Goal: Navigation & Orientation: Find specific page/section

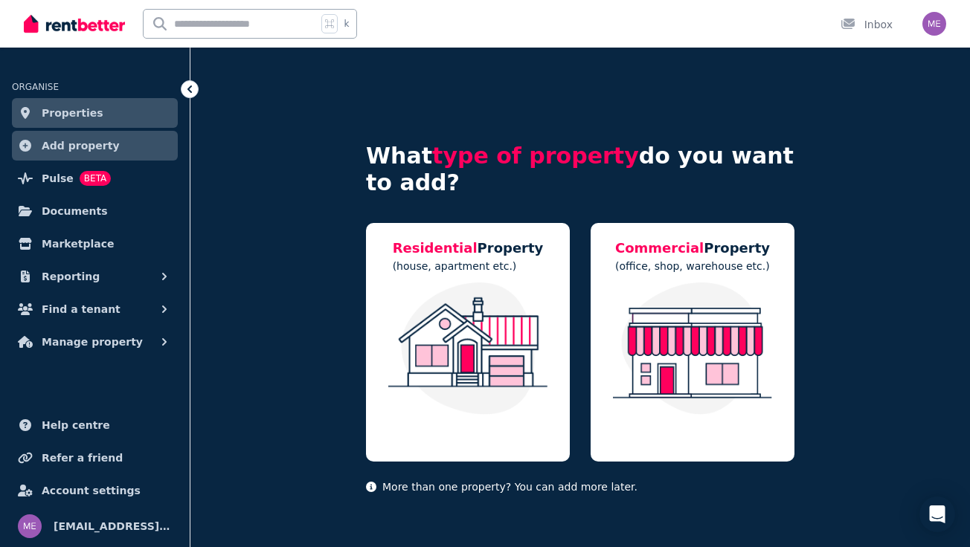
click at [109, 112] on link "Properties" at bounding box center [95, 113] width 166 height 30
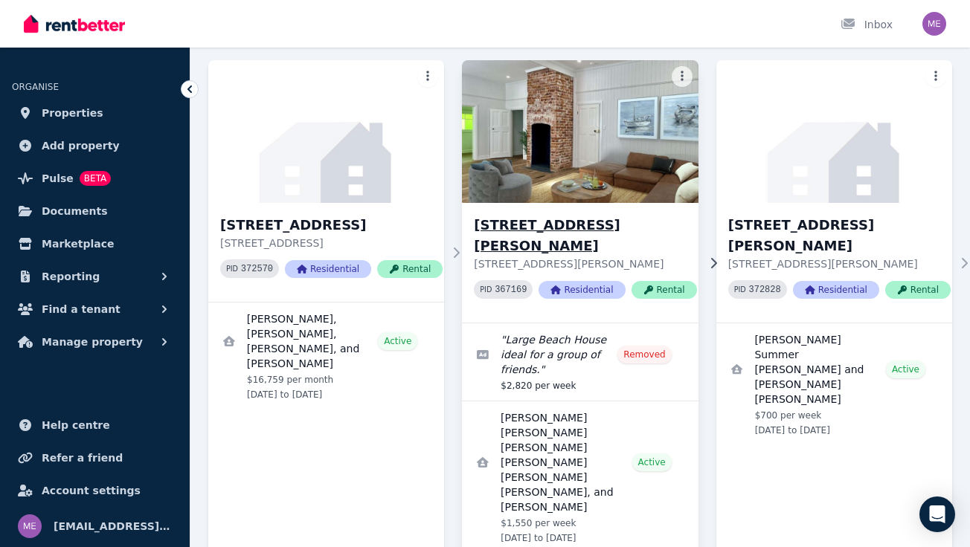
scroll to position [99, 0]
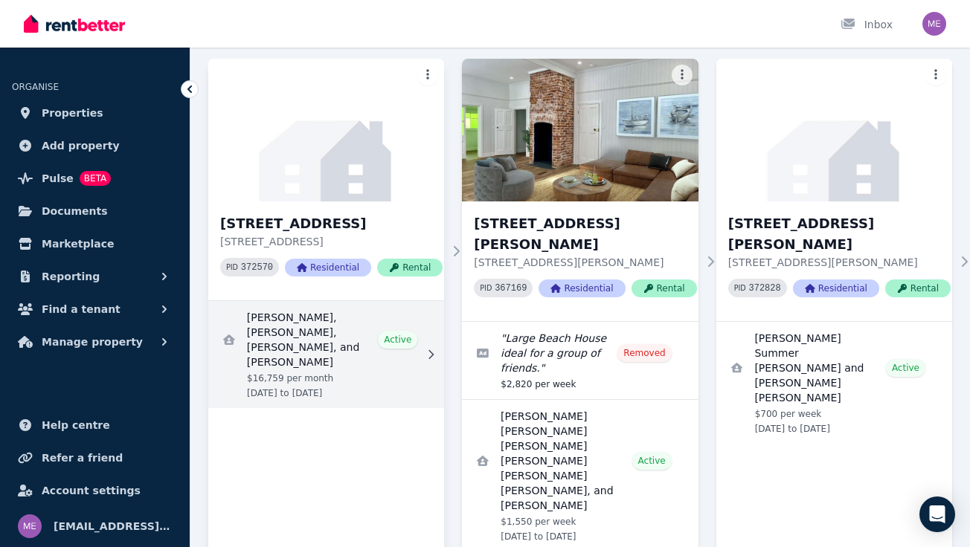
click at [330, 334] on link "View details for Max Lassner, Jake McCuskey, Eddie Kane, and Ryan Ruland" at bounding box center [326, 354] width 236 height 107
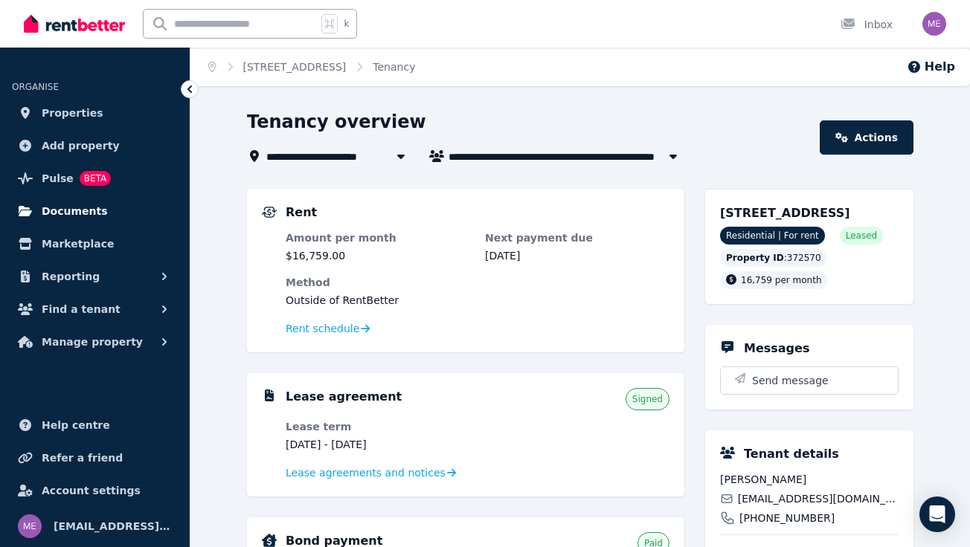
click at [77, 213] on span "Documents" at bounding box center [75, 211] width 66 height 18
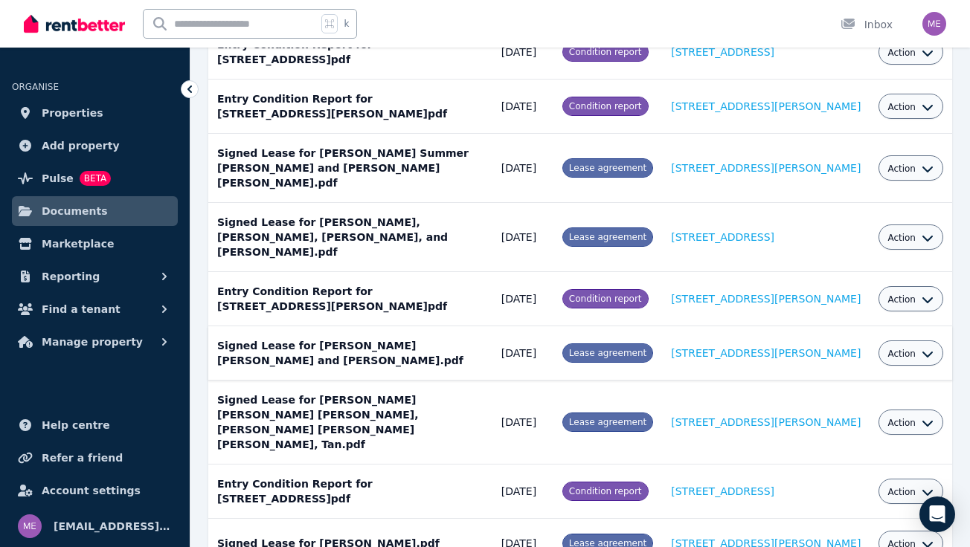
scroll to position [285, 0]
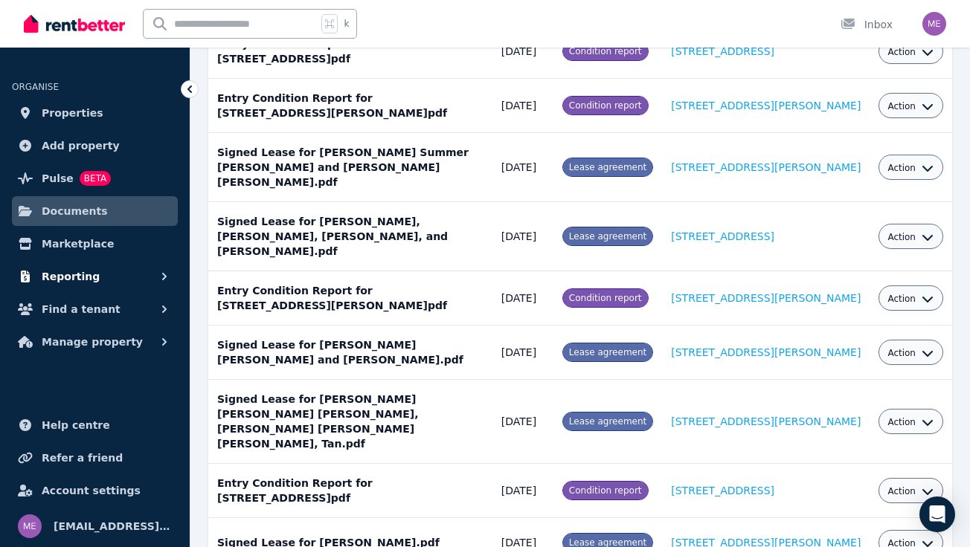
click at [63, 274] on span "Reporting" at bounding box center [71, 277] width 58 height 18
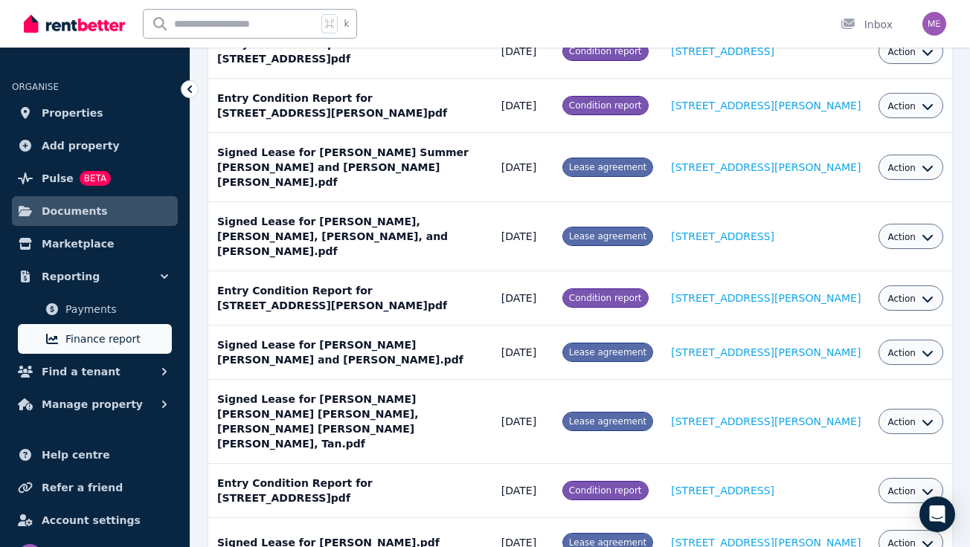
click at [66, 324] on link "Finance report" at bounding box center [95, 339] width 154 height 30
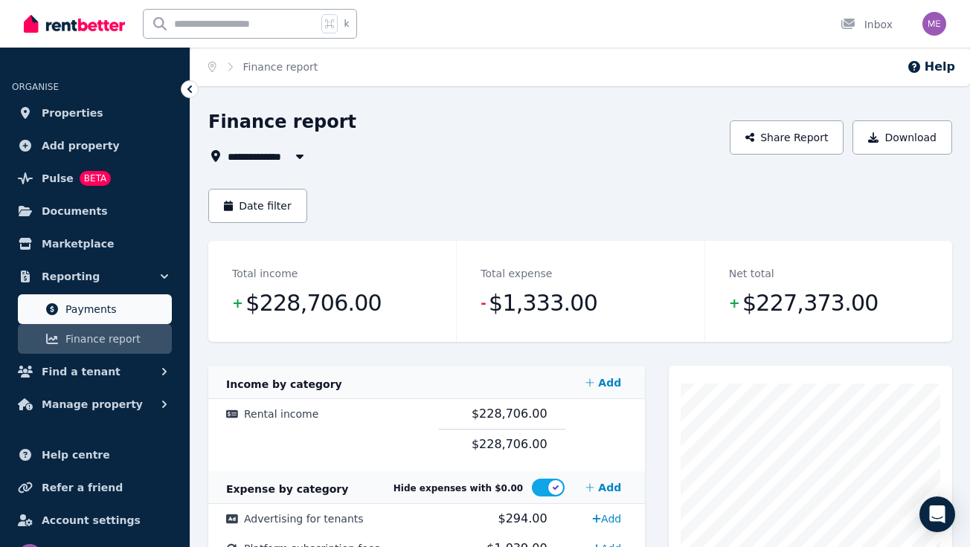
click at [69, 312] on span "Payments" at bounding box center [115, 309] width 100 height 18
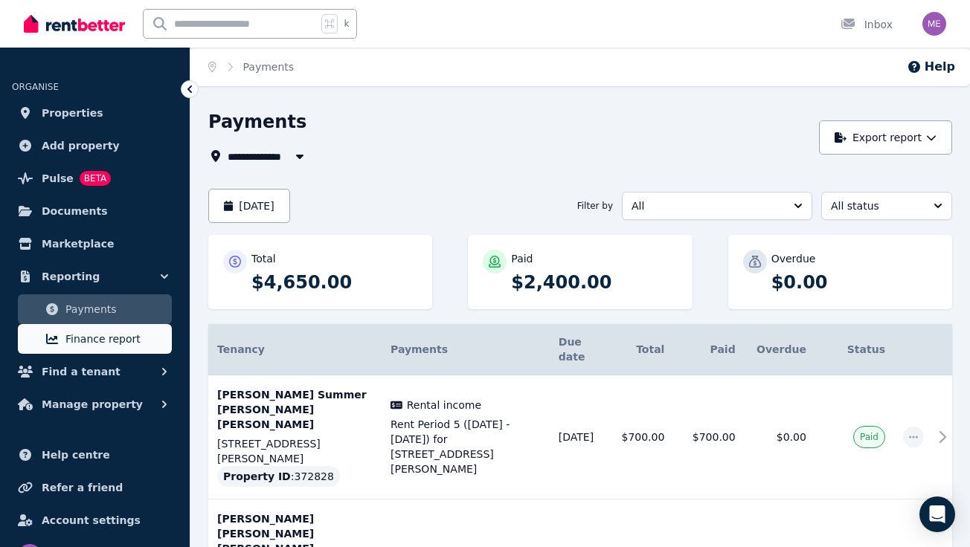
click at [116, 332] on span "Finance report" at bounding box center [115, 339] width 100 height 18
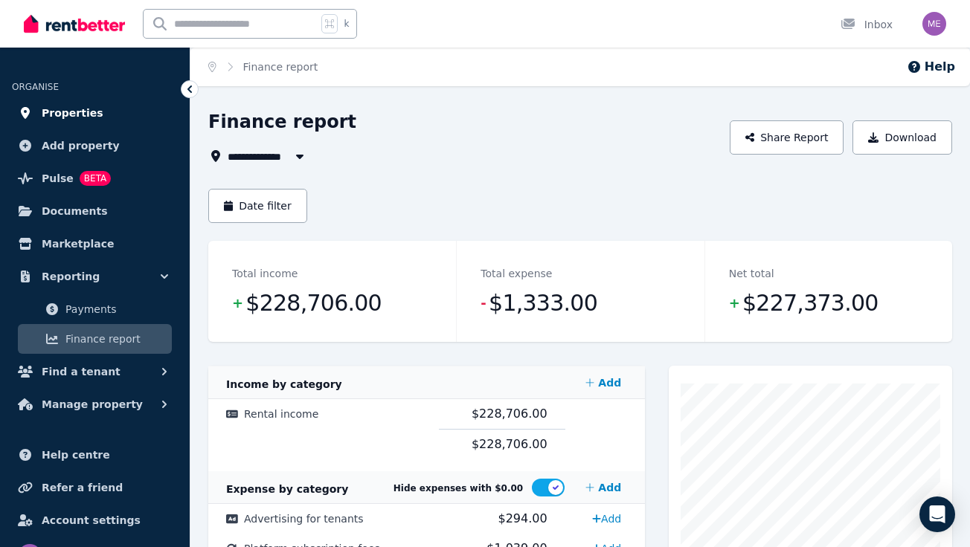
click at [66, 122] on link "Properties" at bounding box center [95, 113] width 166 height 30
